Goal: Task Accomplishment & Management: Use online tool/utility

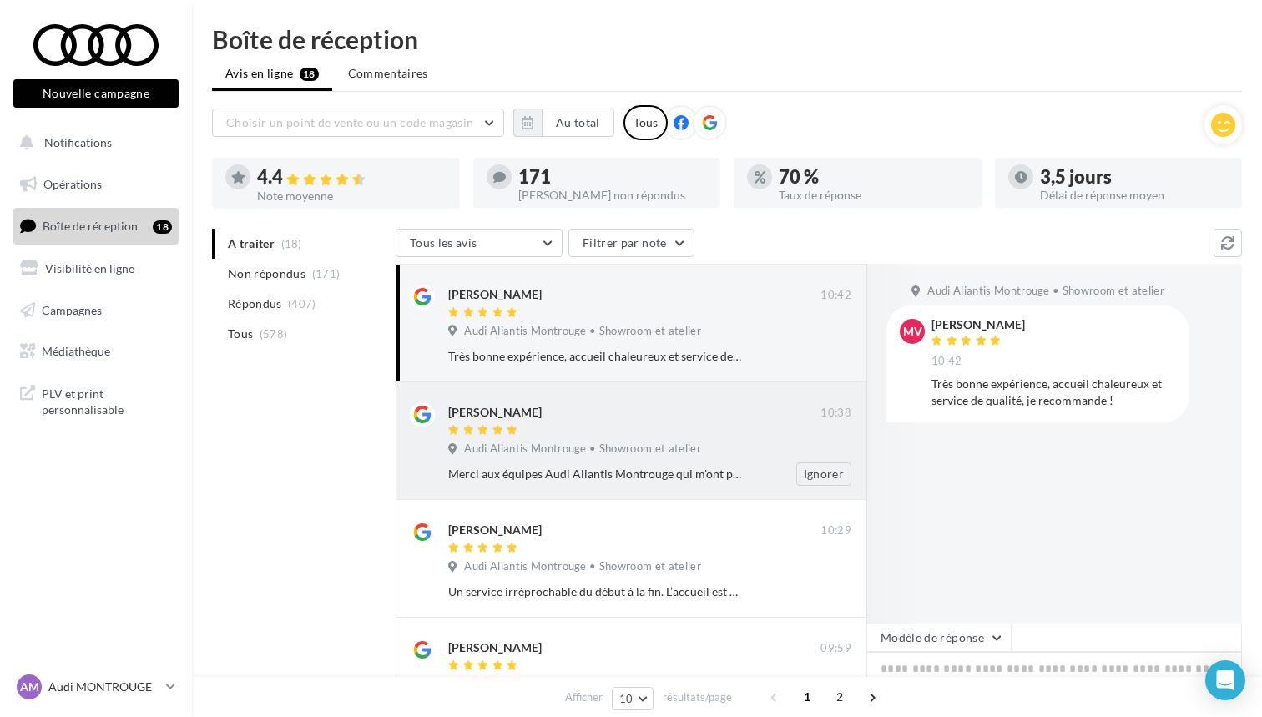
click at [547, 432] on div at bounding box center [634, 431] width 372 height 14
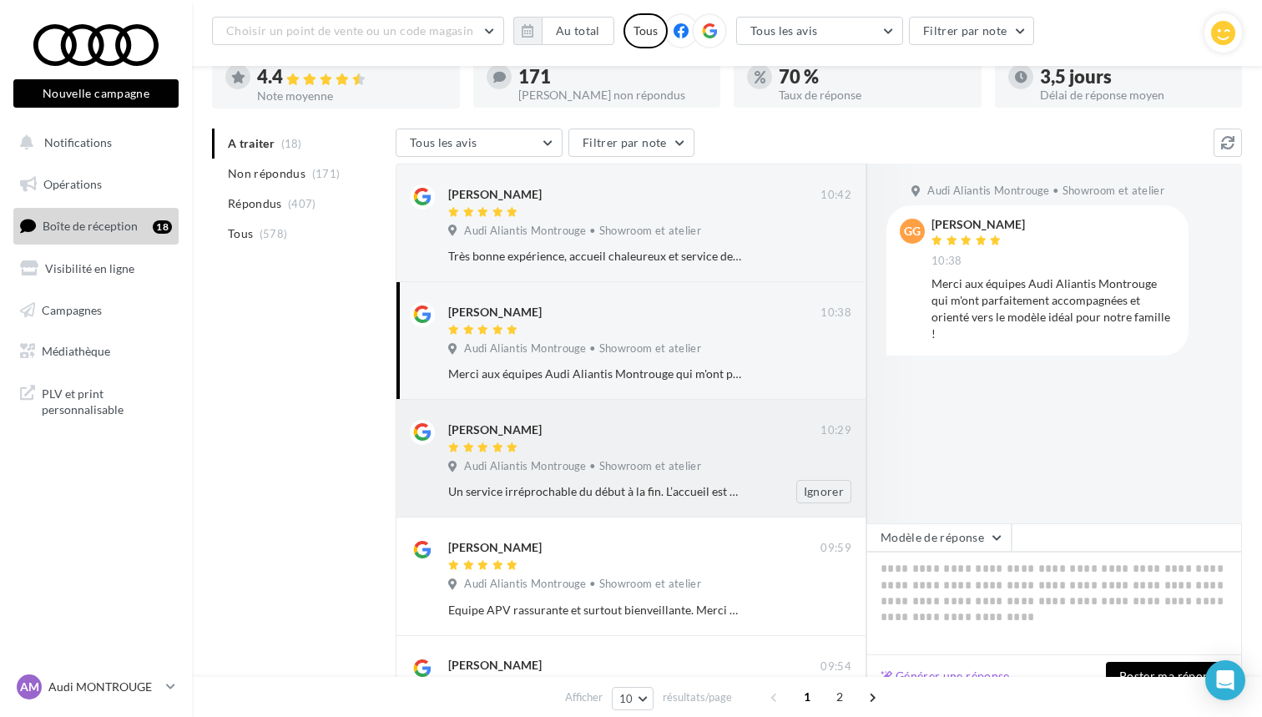
click at [514, 460] on span "Audi Aliantis Montrouge • Showroom et atelier" at bounding box center [582, 466] width 237 height 15
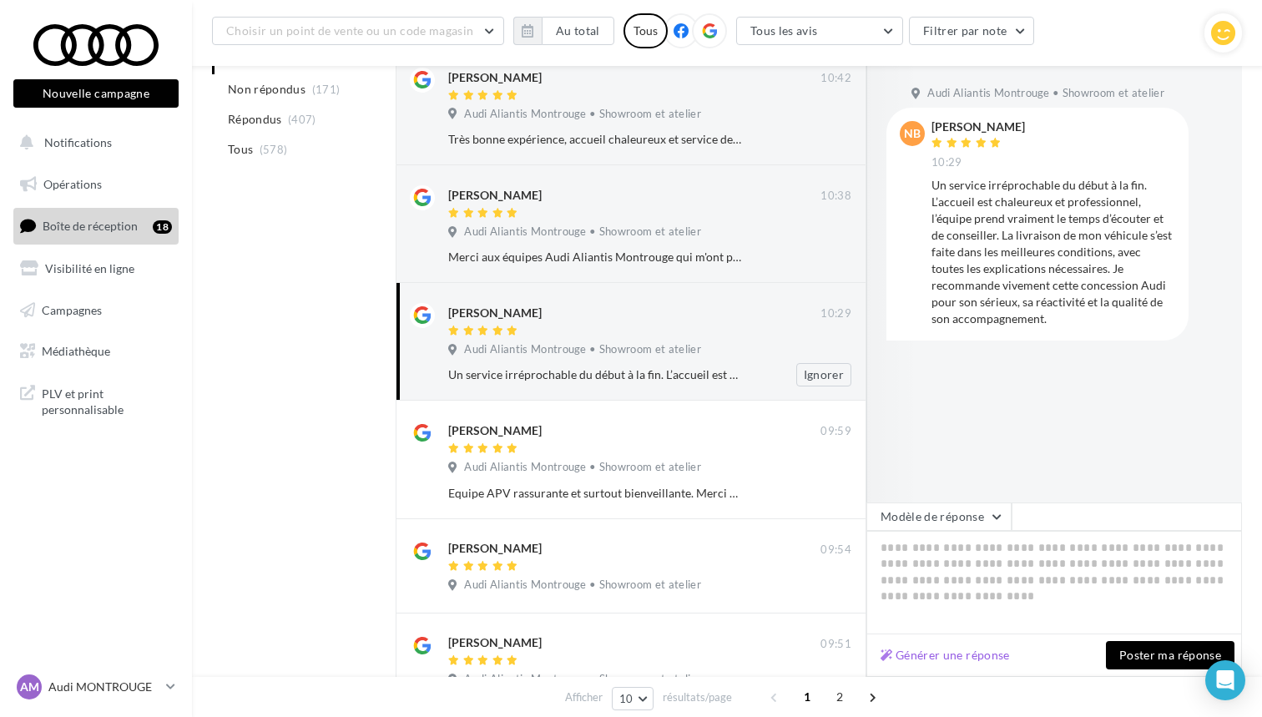
scroll to position [232, 0]
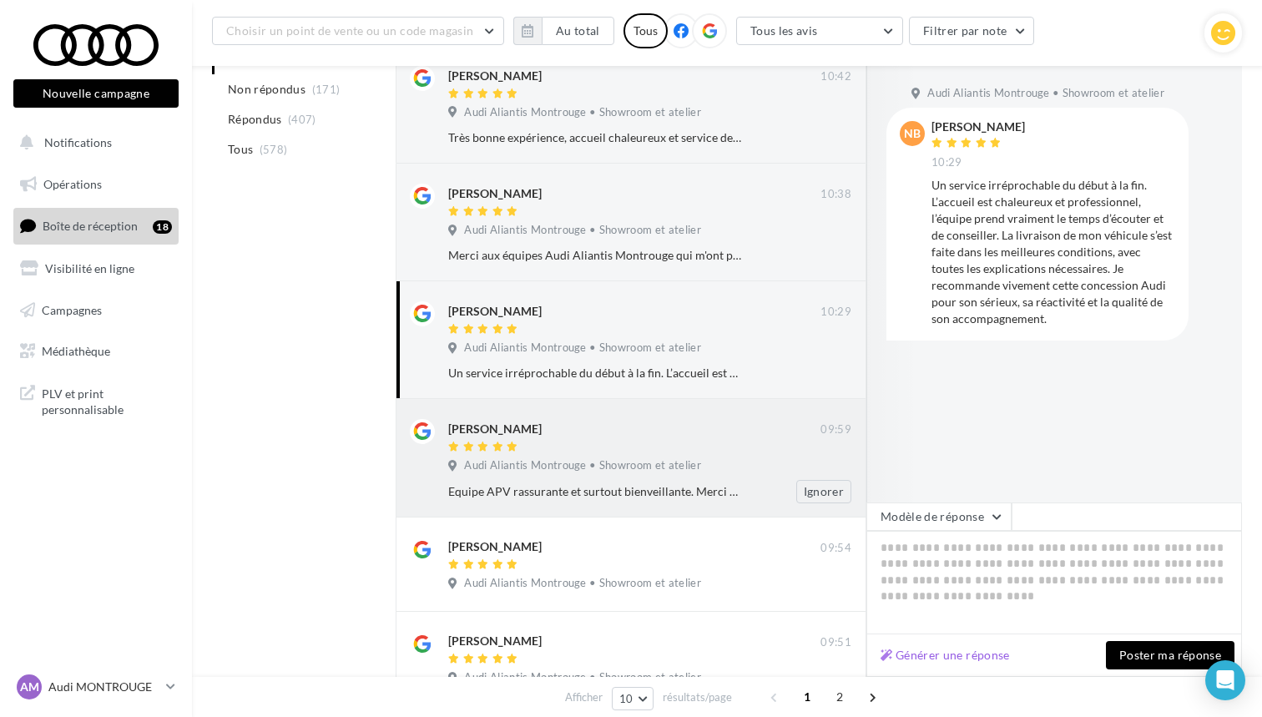
click at [514, 460] on span "Audi Aliantis Montrouge • Showroom et atelier" at bounding box center [582, 465] width 237 height 15
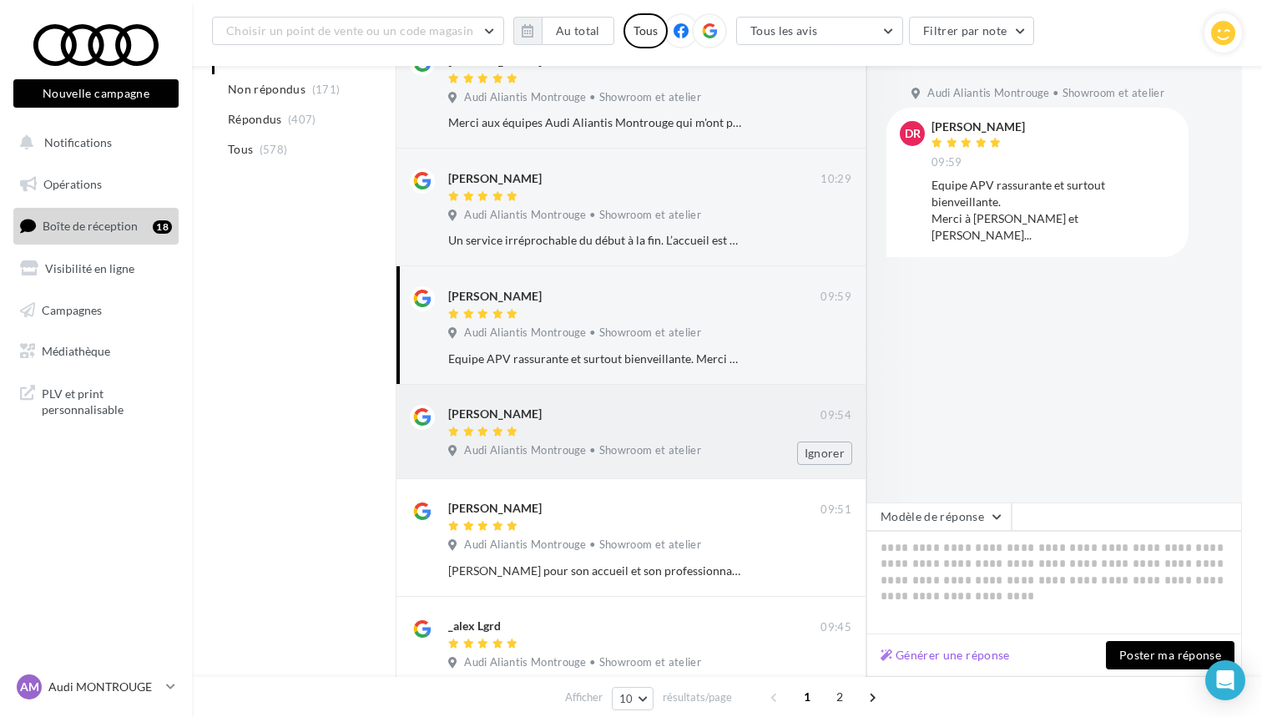
click at [514, 460] on div "[PERSON_NAME] 09:54 Audi Aliantis Montrouge • Showroom et atelier Ignorer" at bounding box center [649, 435] width 403 height 60
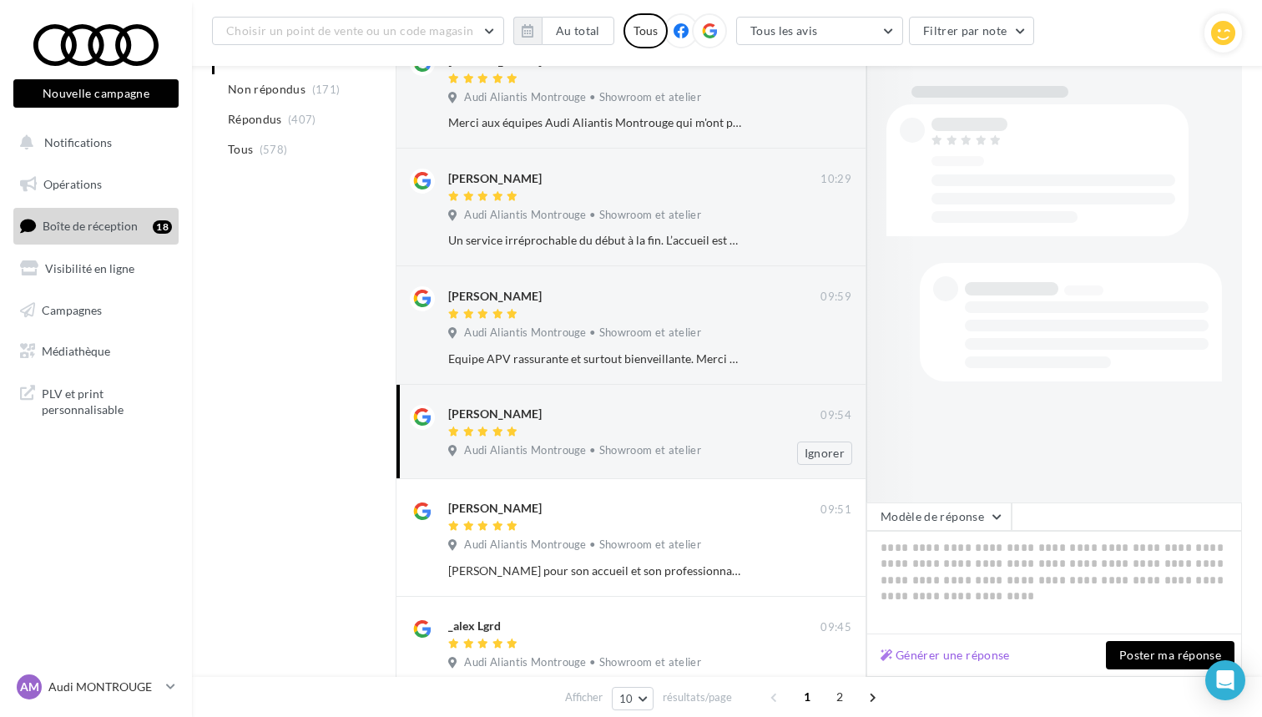
scroll to position [441, 0]
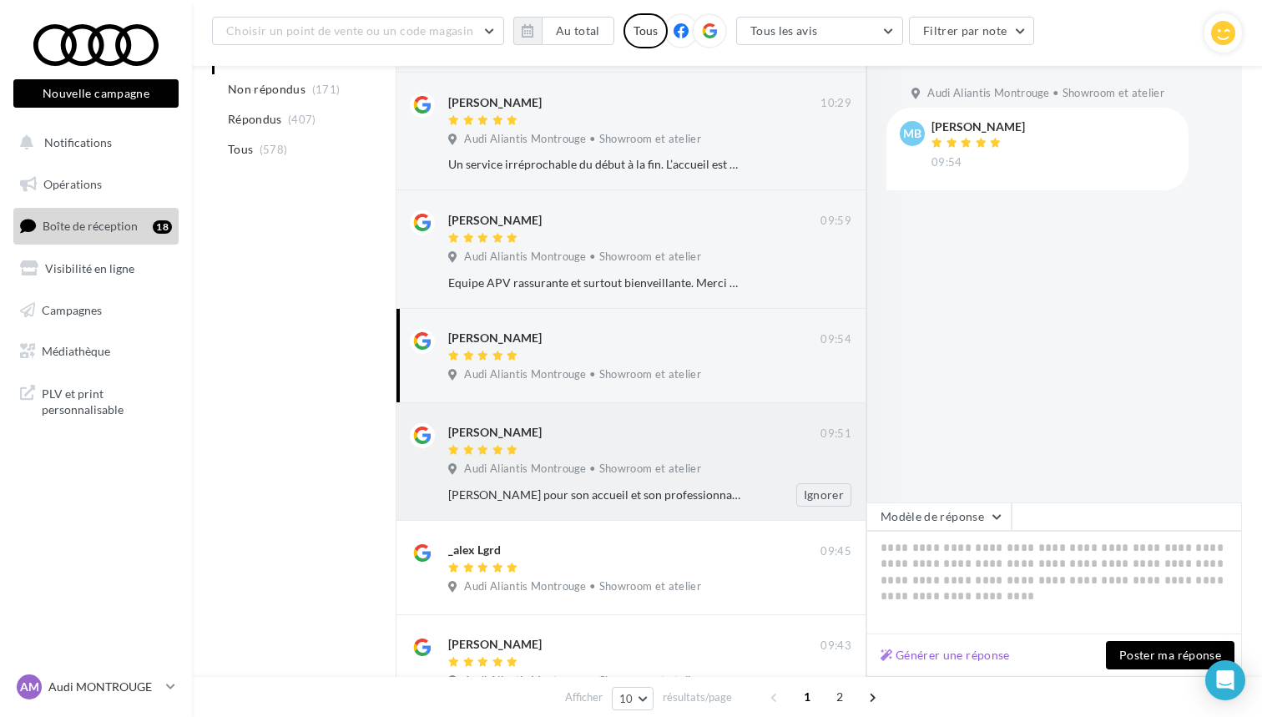
click at [514, 462] on span "Audi Aliantis Montrouge • Showroom et atelier" at bounding box center [582, 469] width 237 height 15
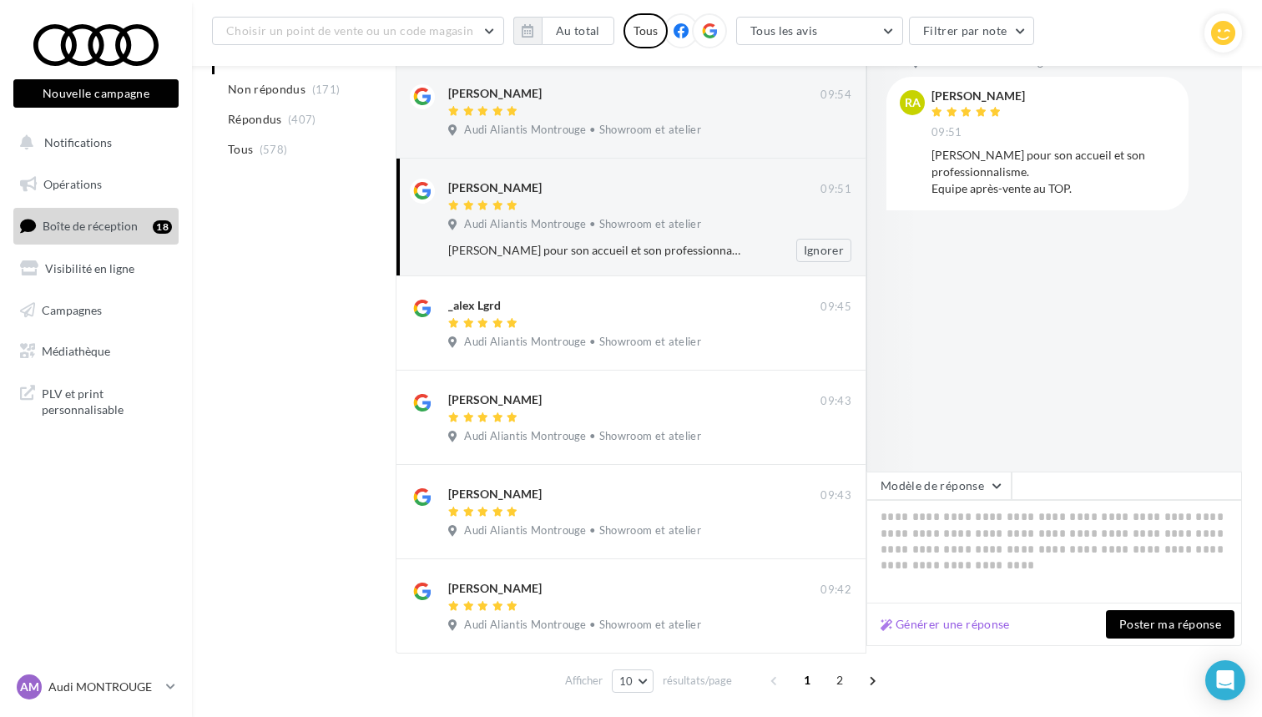
scroll to position [690, 0]
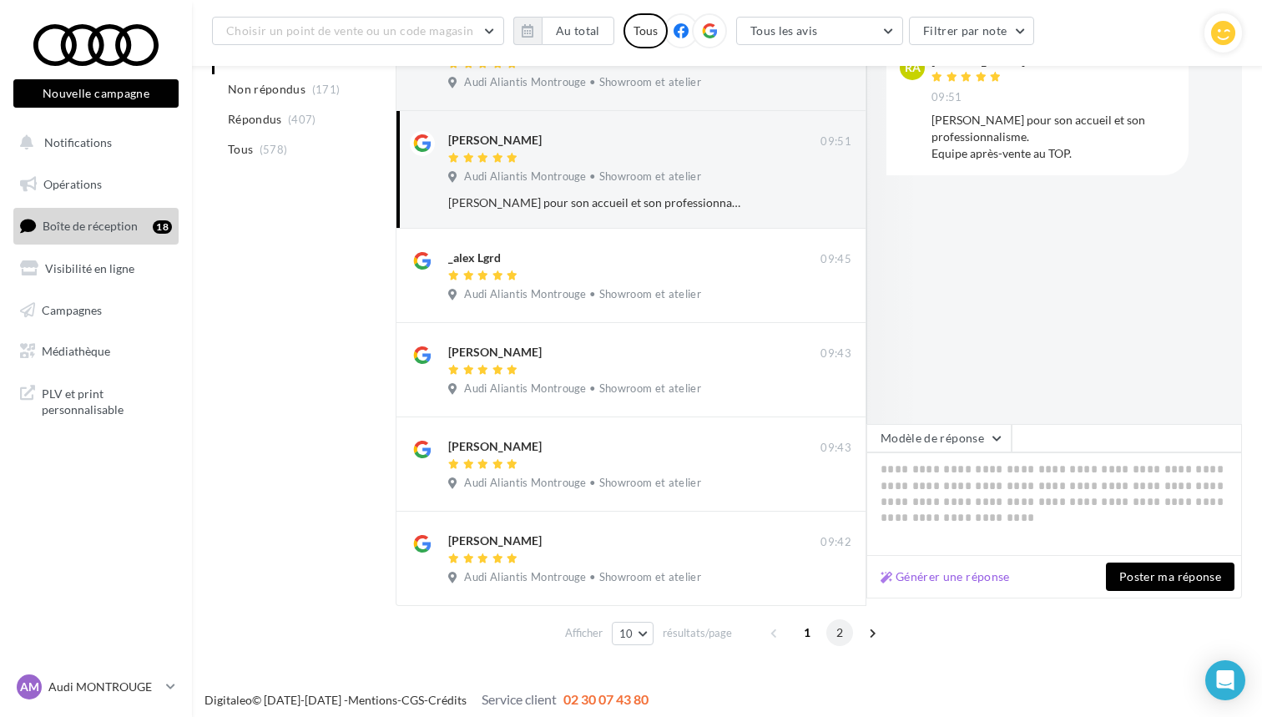
click at [841, 628] on span "2" at bounding box center [839, 632] width 27 height 27
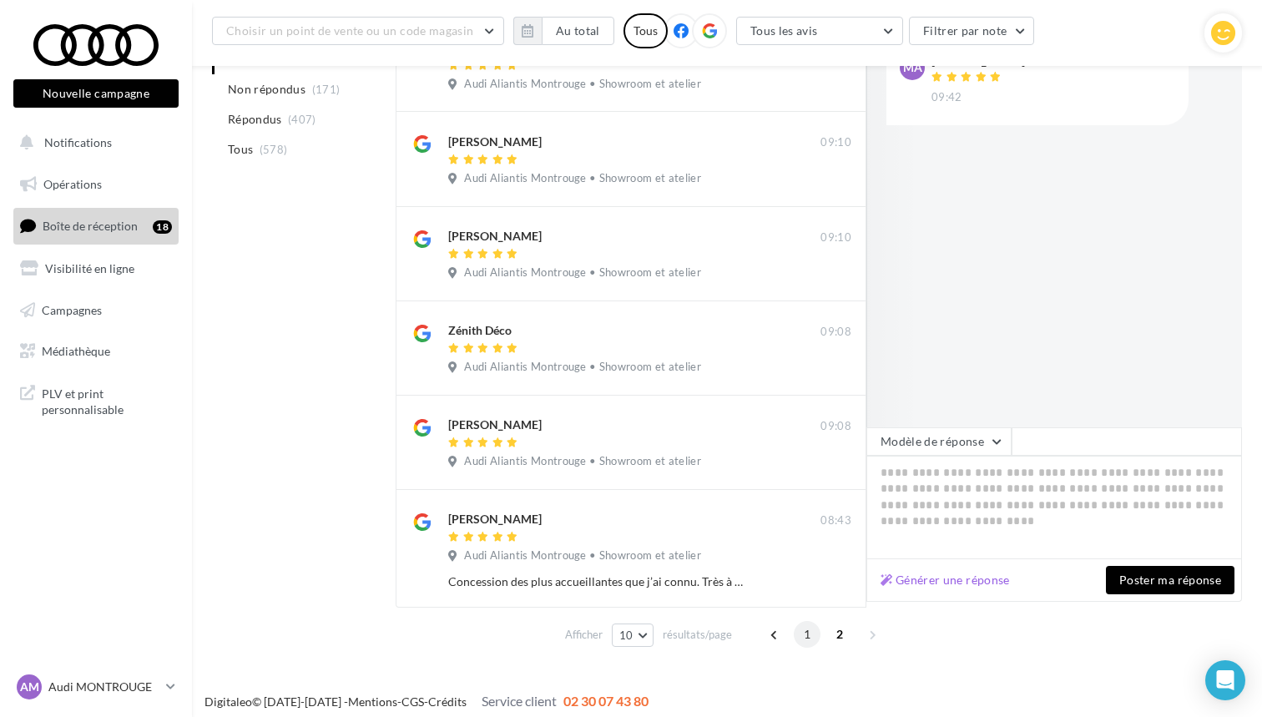
click at [806, 628] on span "1" at bounding box center [807, 634] width 27 height 27
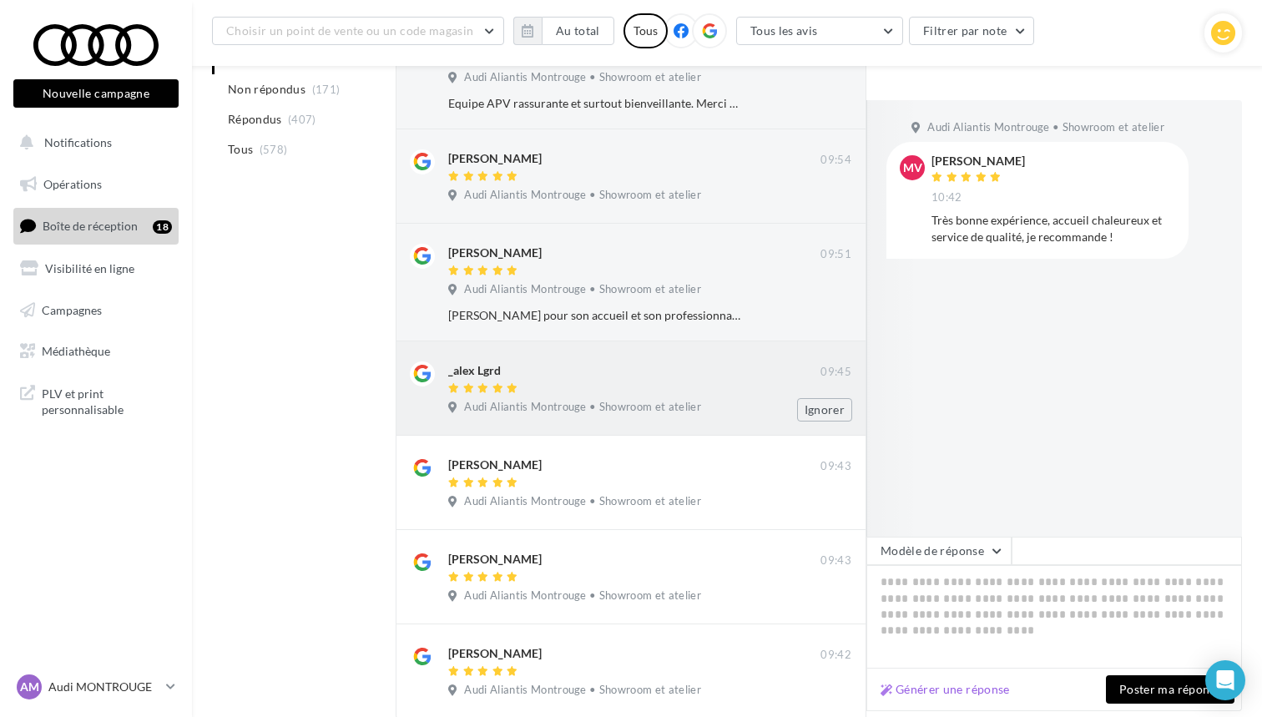
scroll to position [687, 0]
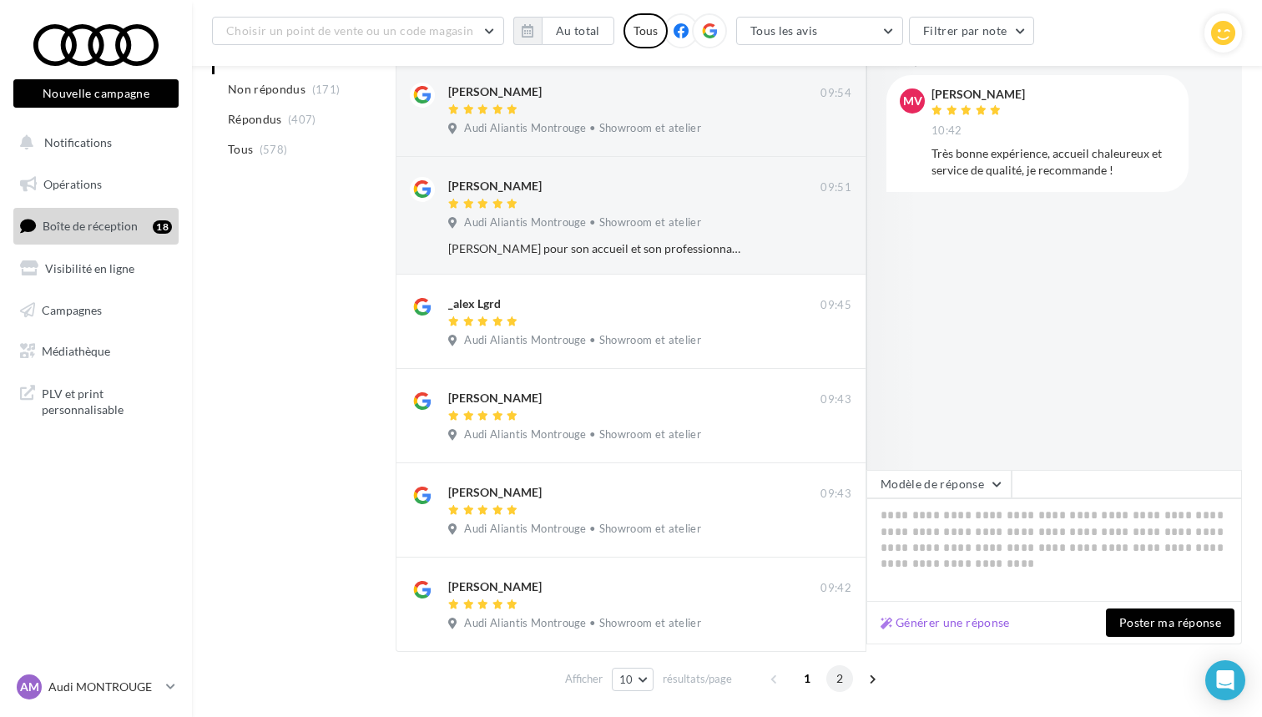
click at [839, 670] on span "2" at bounding box center [839, 678] width 27 height 27
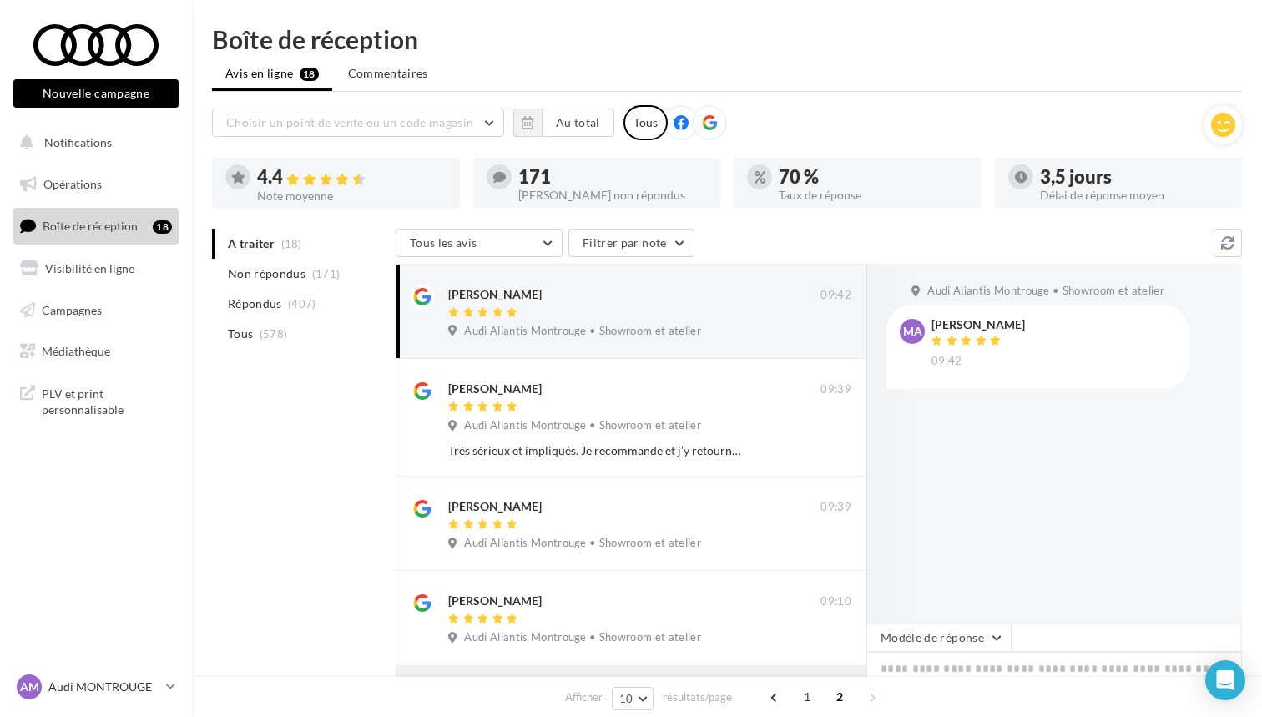
scroll to position [0, 0]
click at [537, 126] on button "button" at bounding box center [527, 123] width 28 height 28
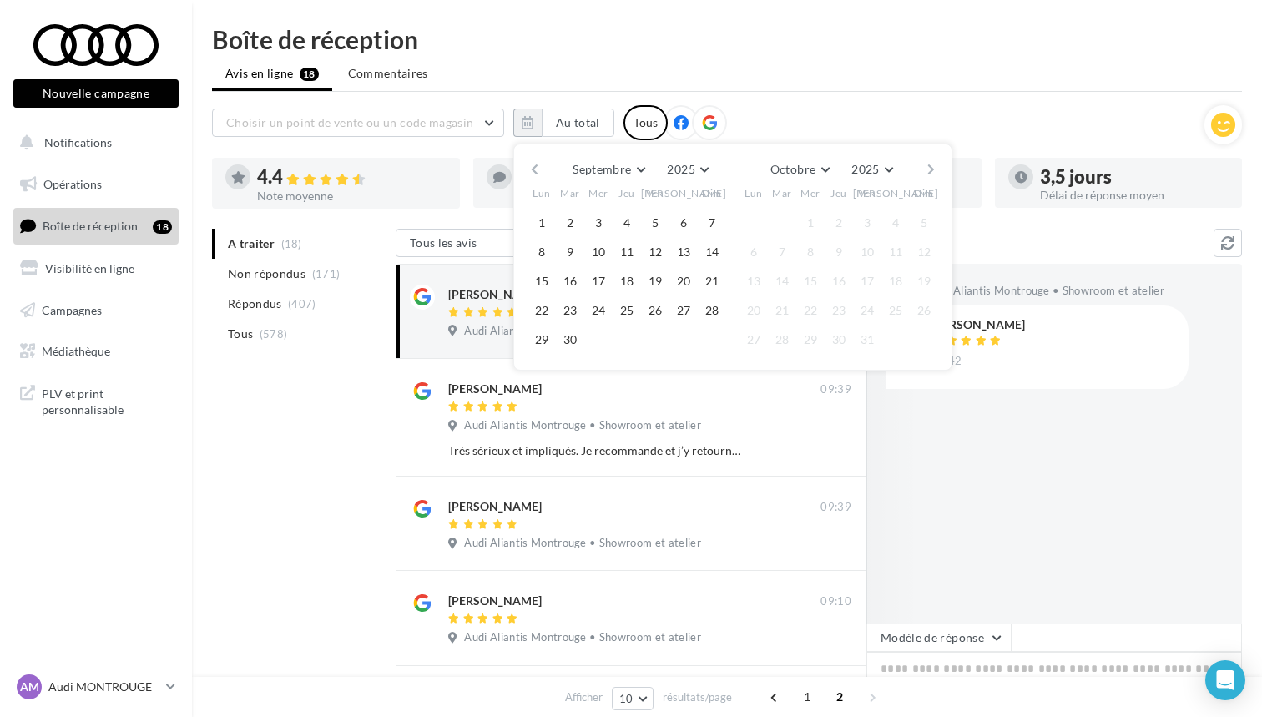
click at [528, 164] on button "button" at bounding box center [535, 169] width 14 height 23
click at [533, 163] on button "button" at bounding box center [535, 169] width 14 height 23
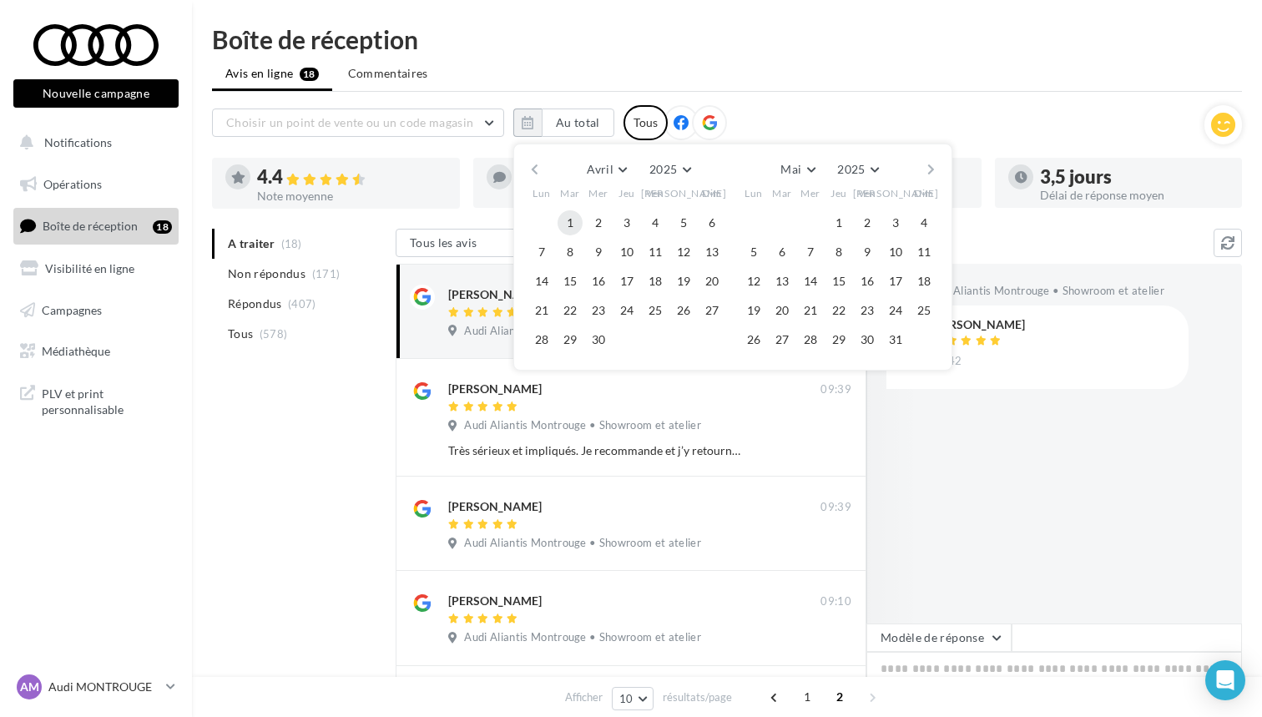
click at [568, 221] on button "1" at bounding box center [570, 222] width 25 height 25
click at [933, 172] on button "button" at bounding box center [931, 169] width 14 height 23
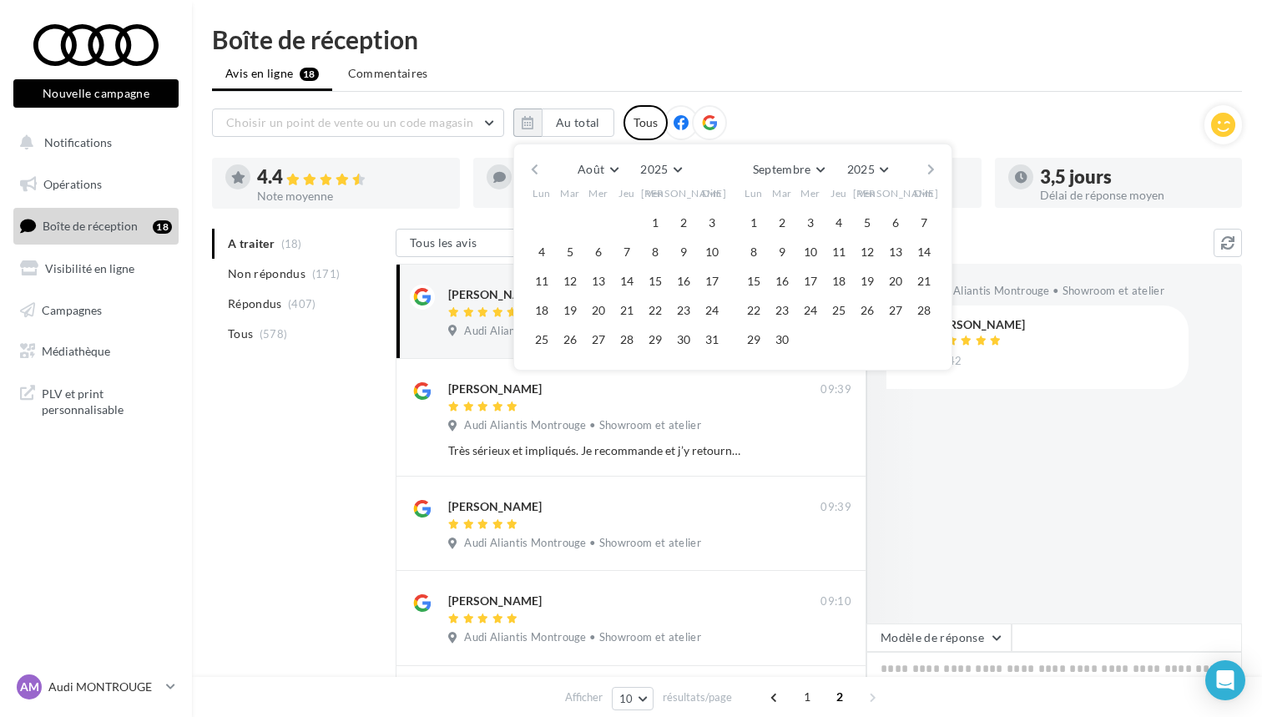
click at [933, 172] on button "button" at bounding box center [931, 169] width 14 height 23
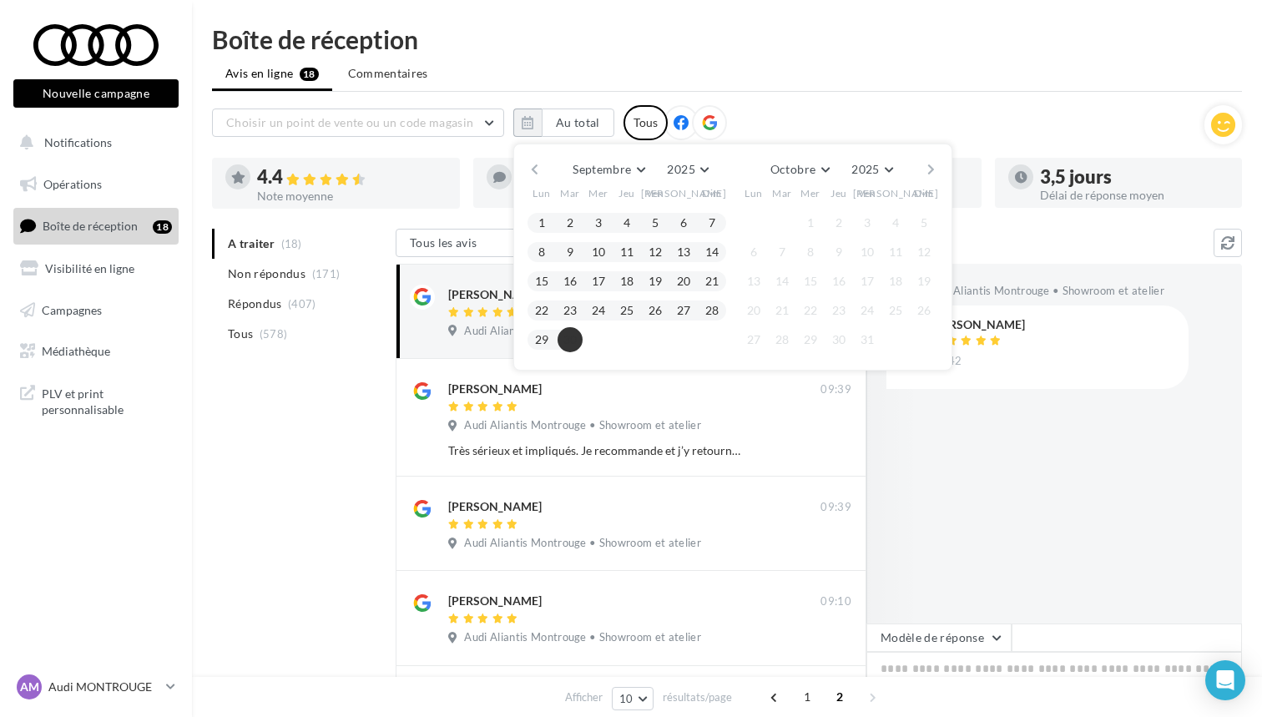
click at [565, 346] on button "30" at bounding box center [570, 339] width 25 height 25
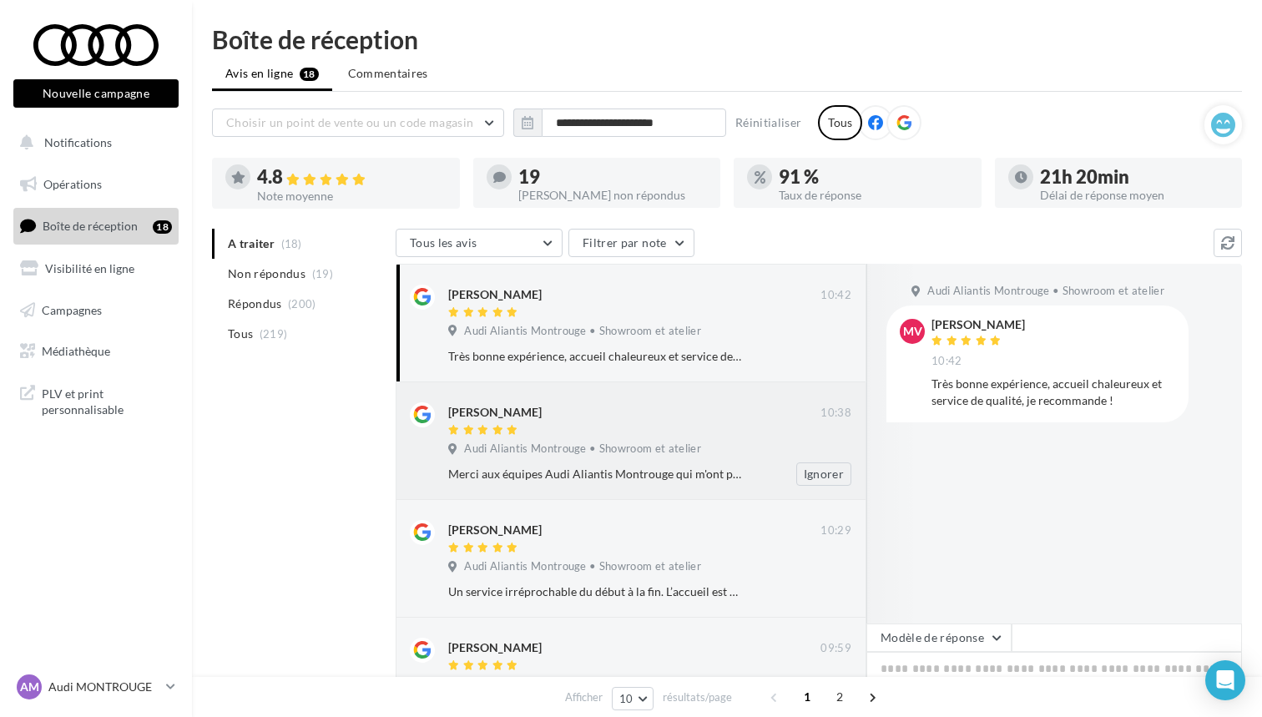
click at [487, 422] on div "[PERSON_NAME]" at bounding box center [634, 419] width 372 height 35
